Goal: Find specific page/section: Find specific page/section

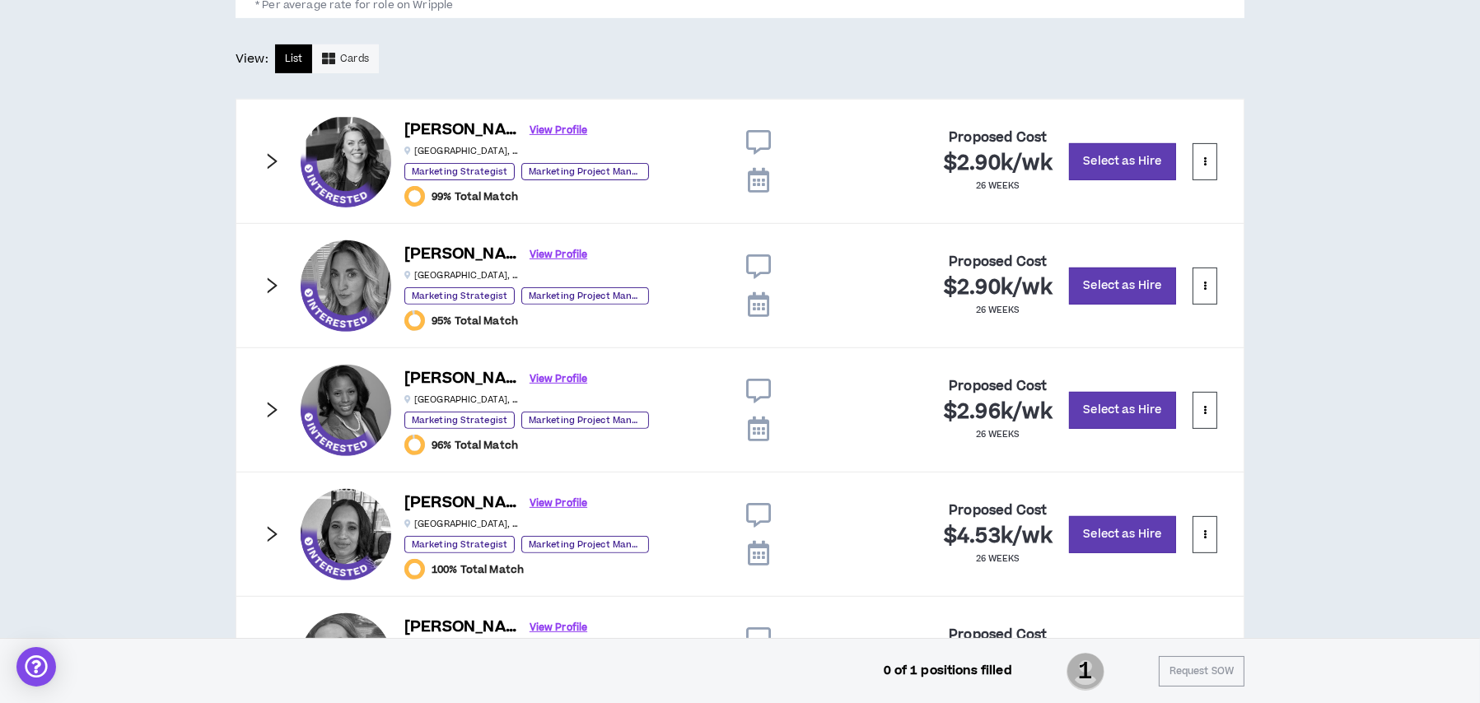
scroll to position [778, 0]
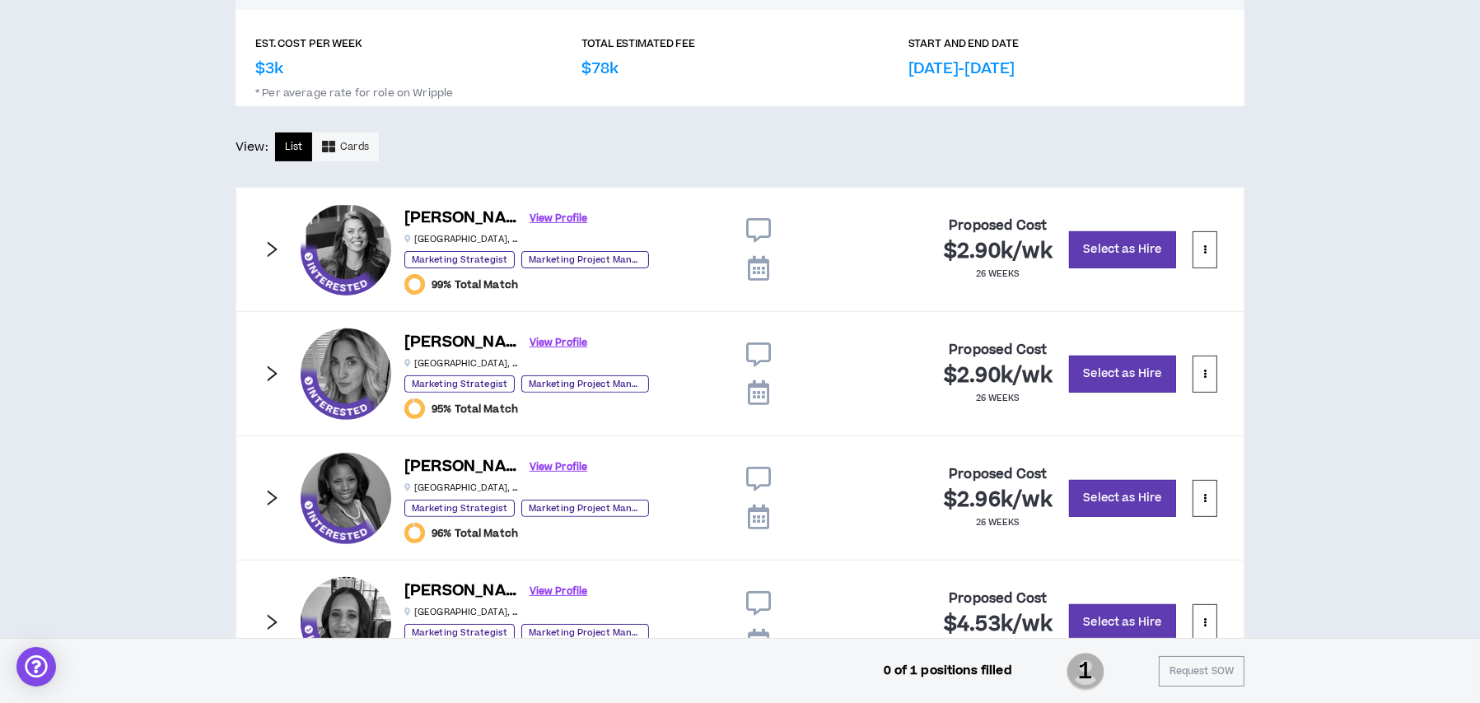
click at [275, 243] on icon "right" at bounding box center [272, 250] width 18 height 18
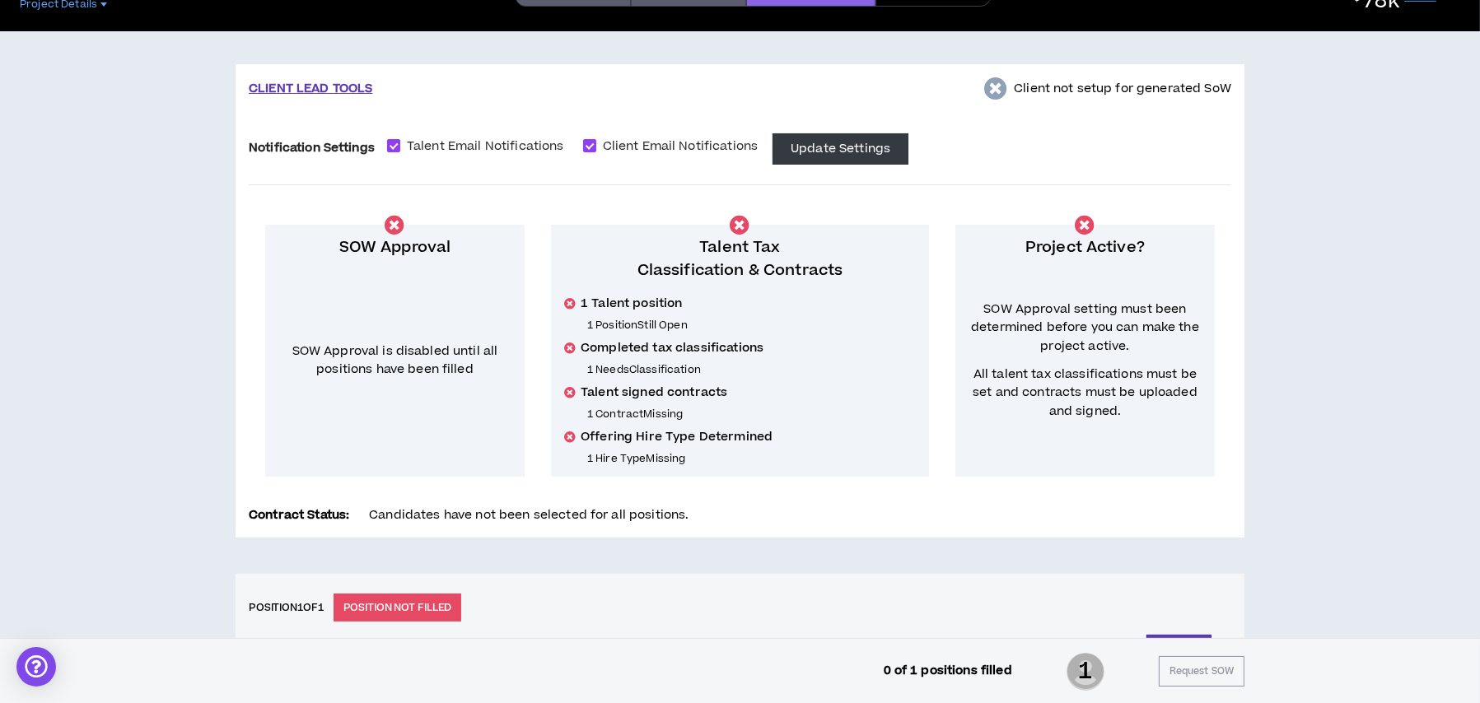
scroll to position [0, 0]
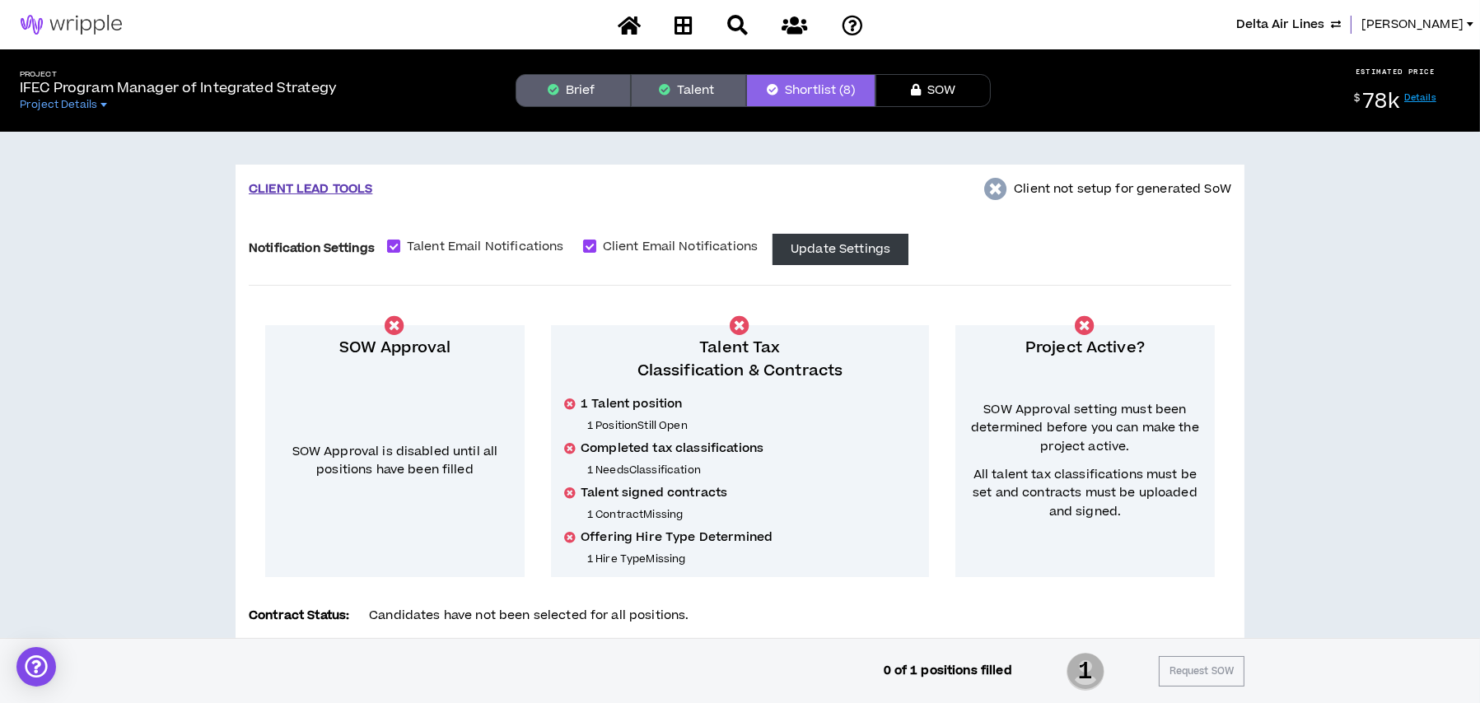
click at [582, 91] on button "Brief" at bounding box center [573, 90] width 115 height 33
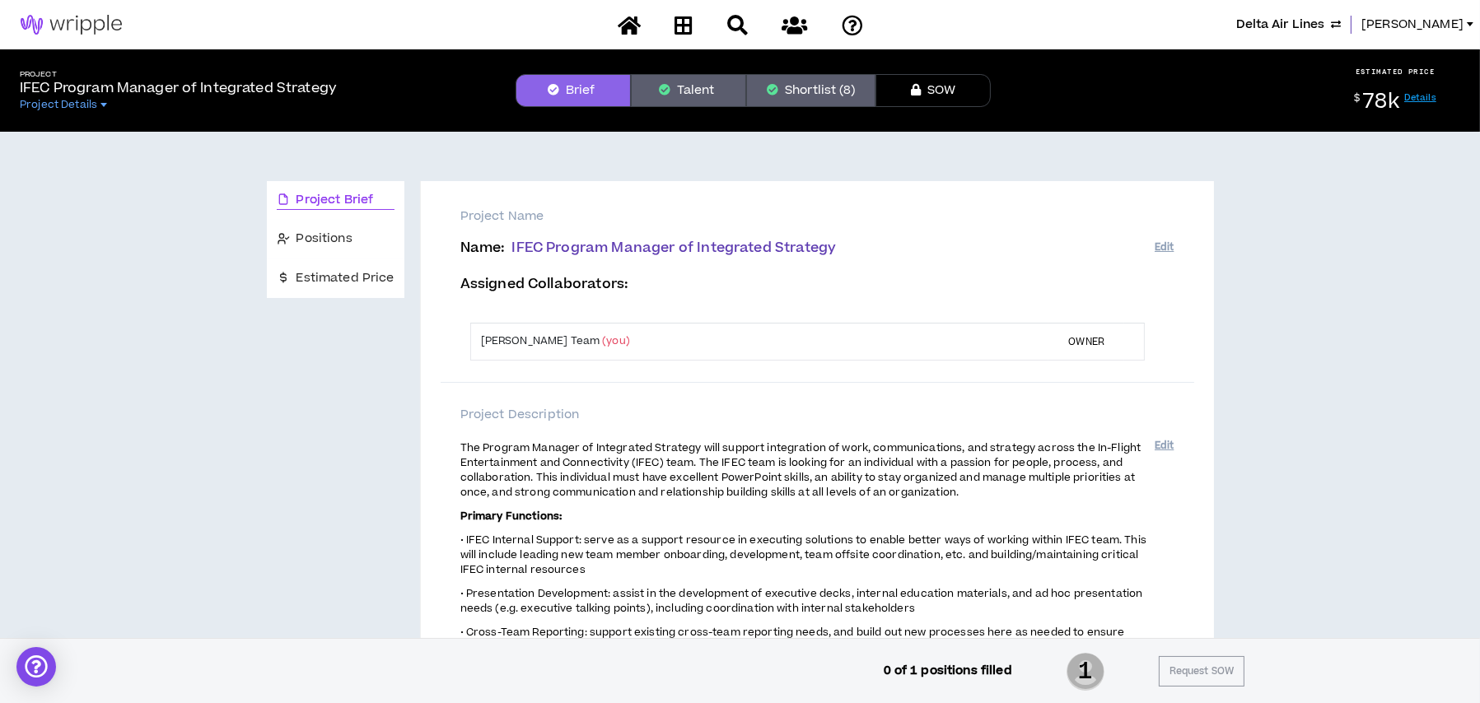
click at [809, 88] on button "Shortlist (8)" at bounding box center [810, 90] width 129 height 33
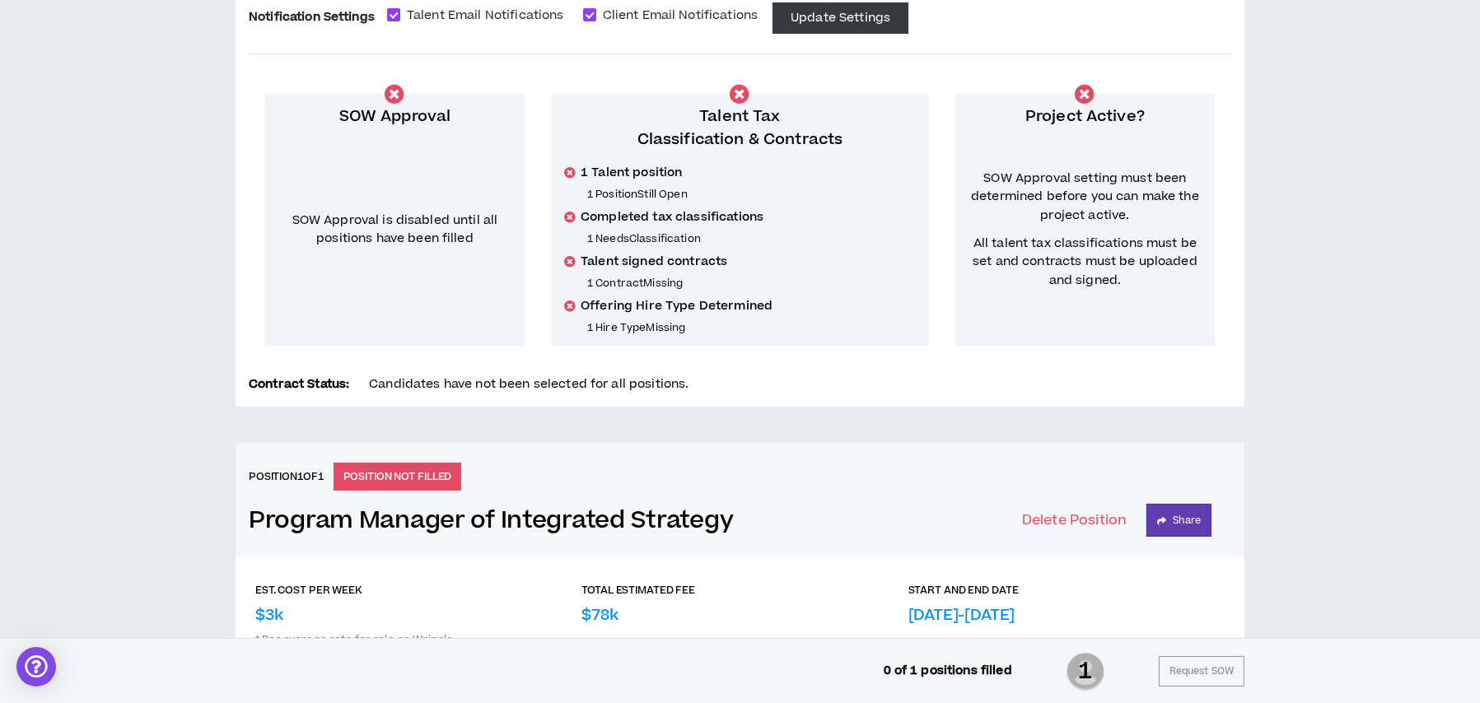
scroll to position [577, 0]
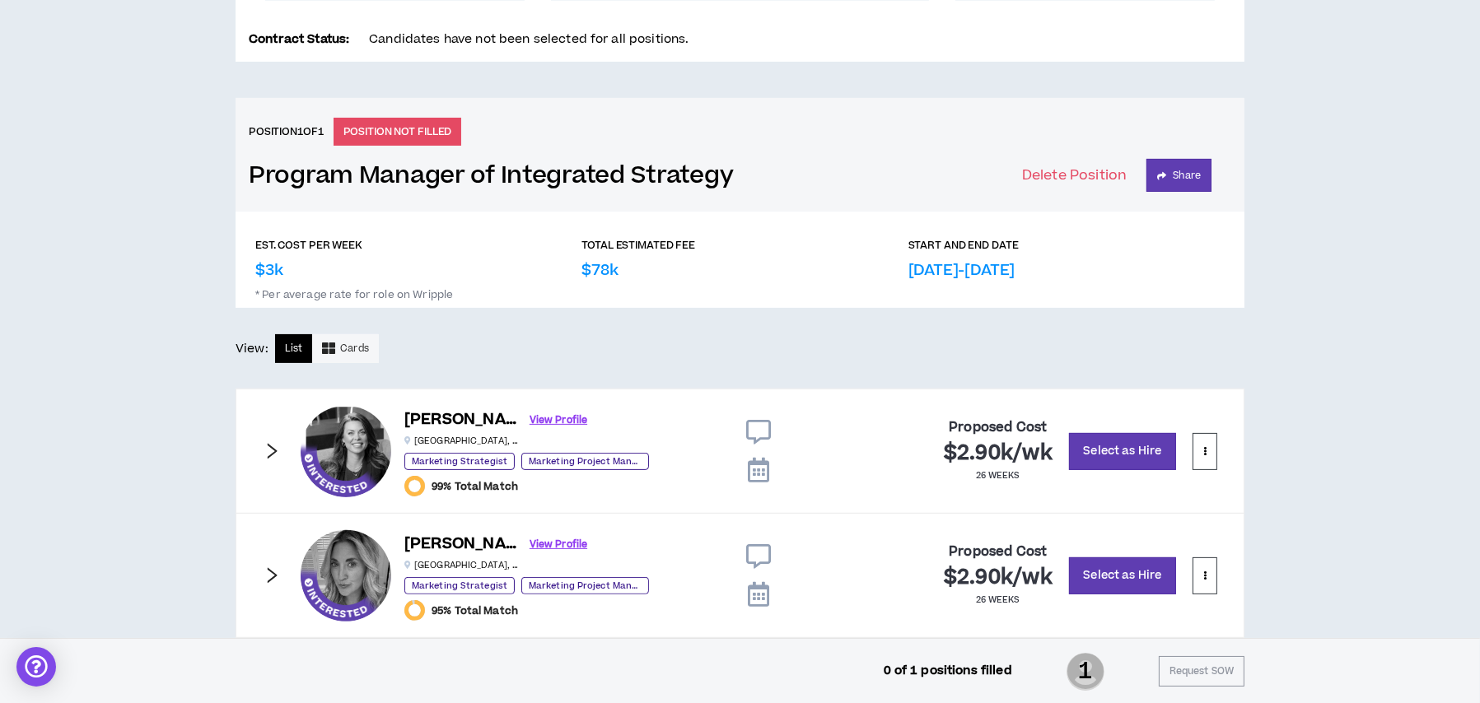
click at [269, 451] on icon "right" at bounding box center [272, 451] width 18 height 18
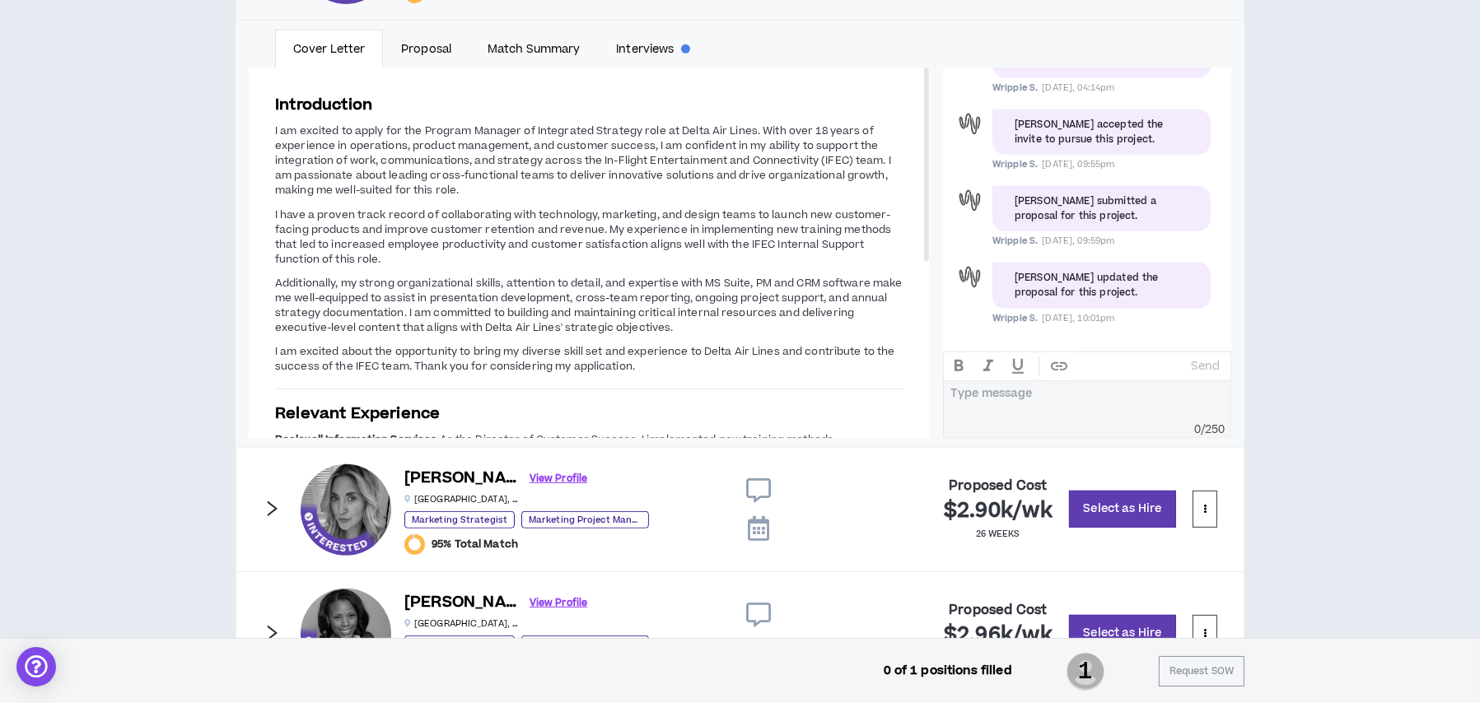
scroll to position [1071, 0]
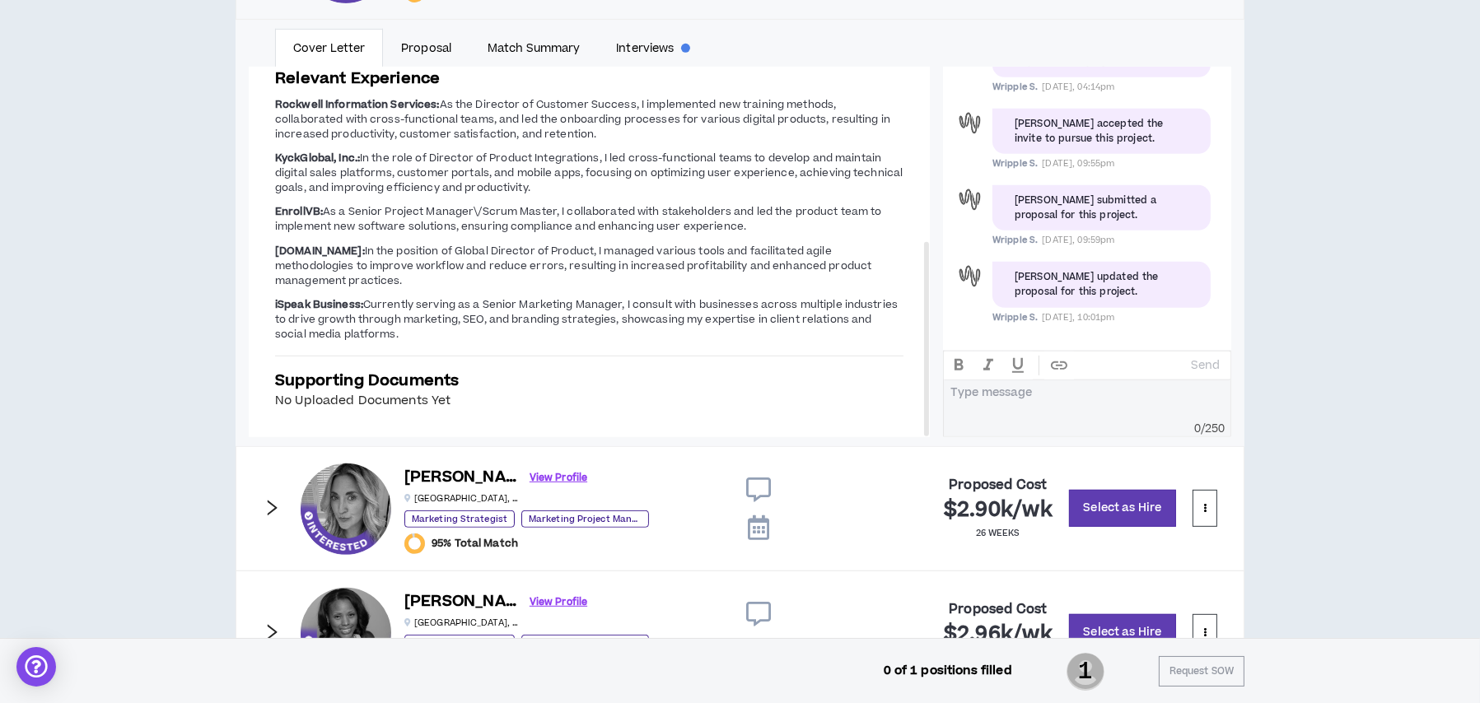
click at [268, 509] on icon "right" at bounding box center [272, 508] width 18 height 18
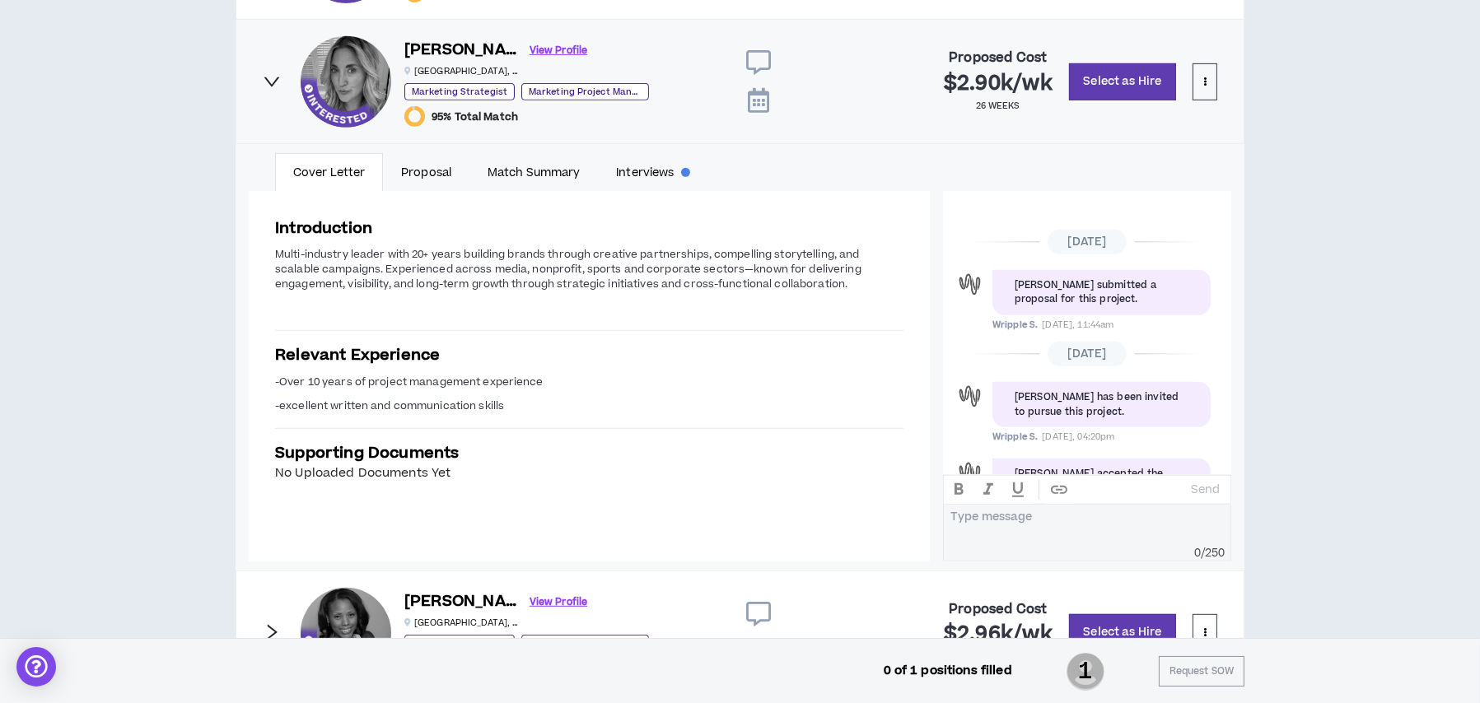
scroll to position [149, 0]
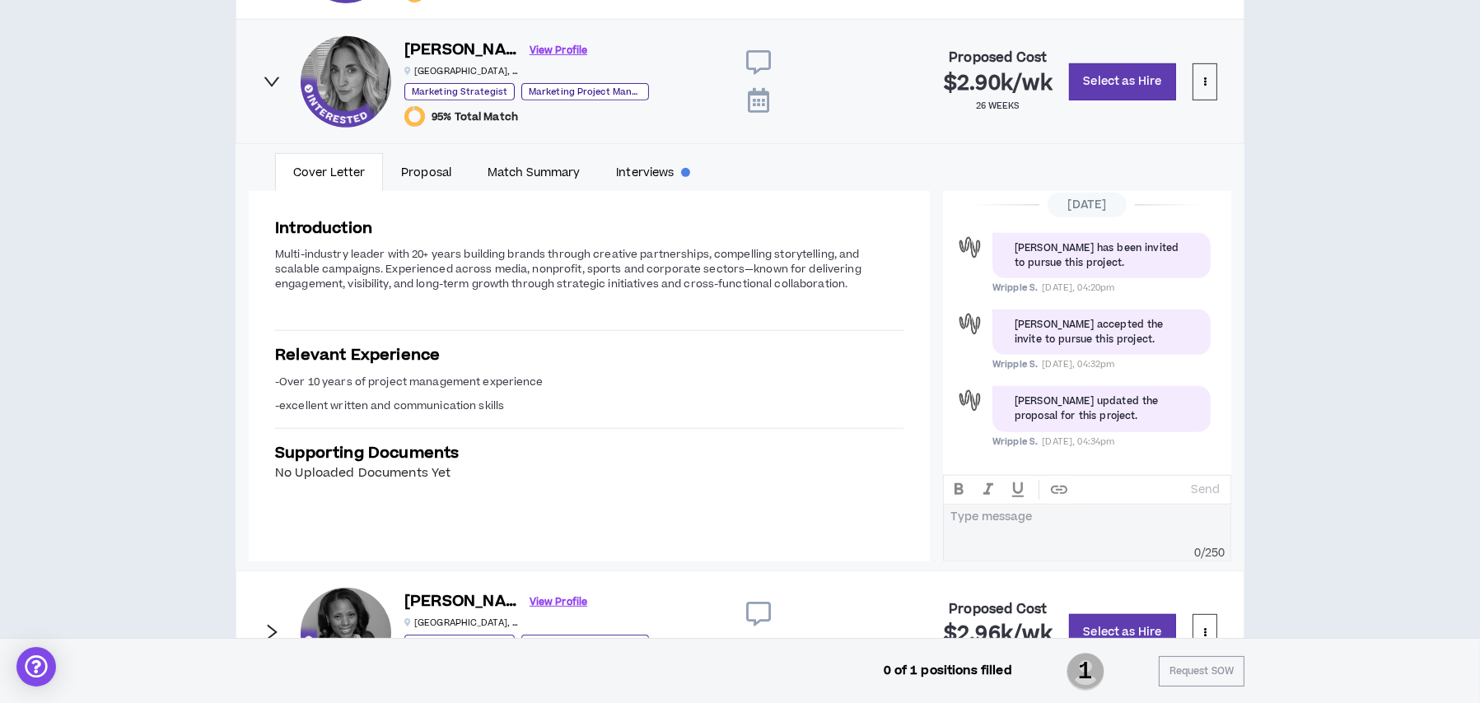
click at [269, 627] on icon "right" at bounding box center [273, 633] width 10 height 16
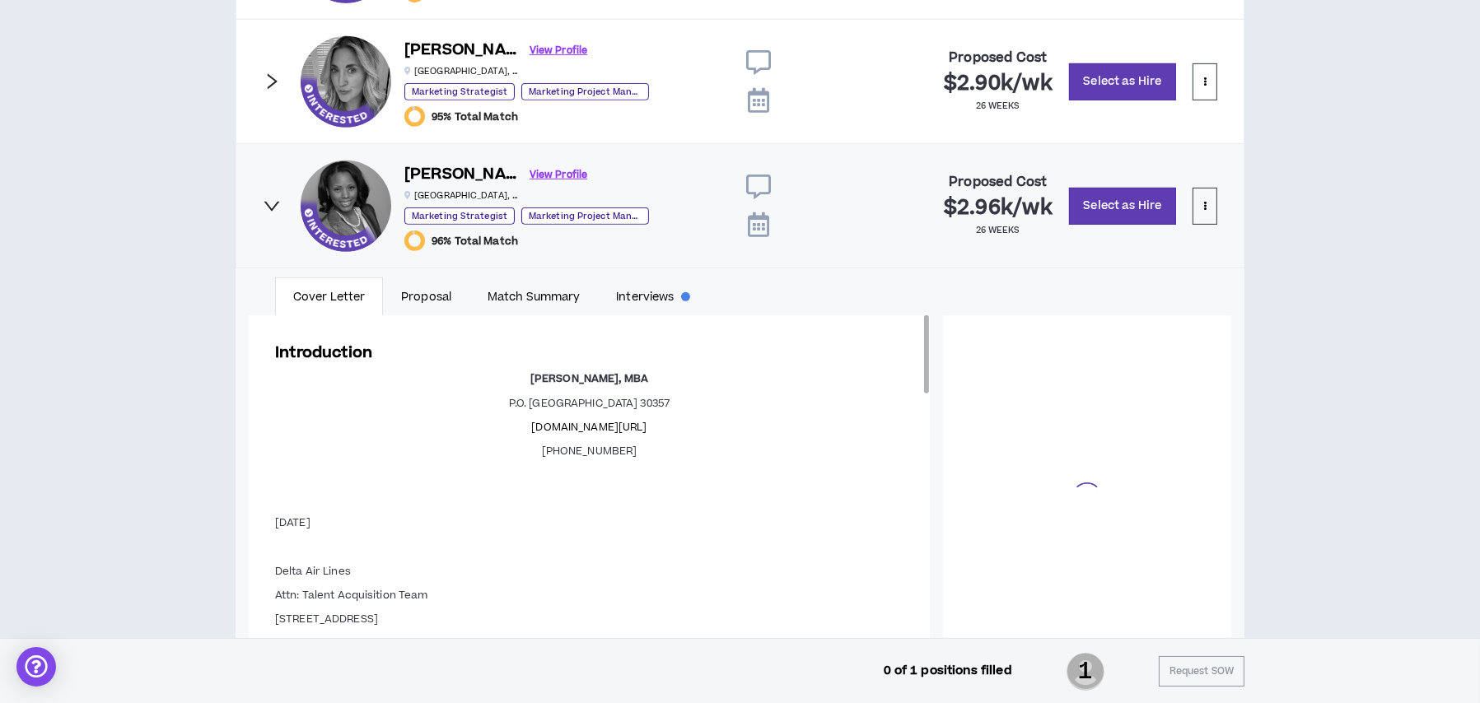
scroll to position [262, 0]
